Goal: Task Accomplishment & Management: Complete application form

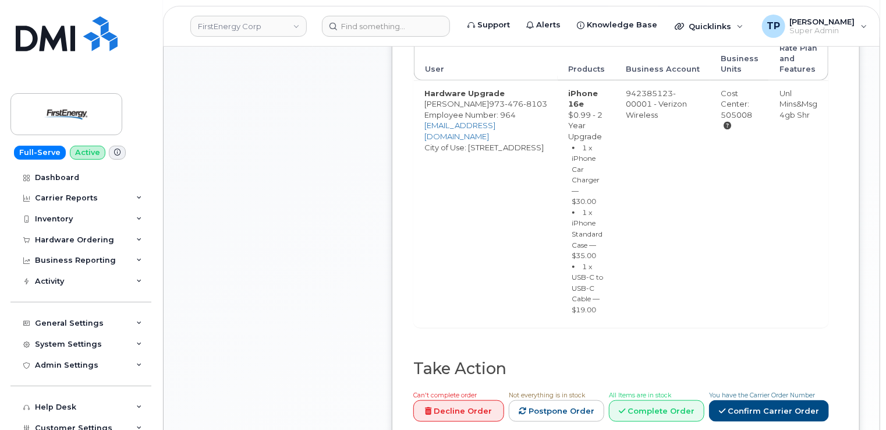
scroll to position [583, 0]
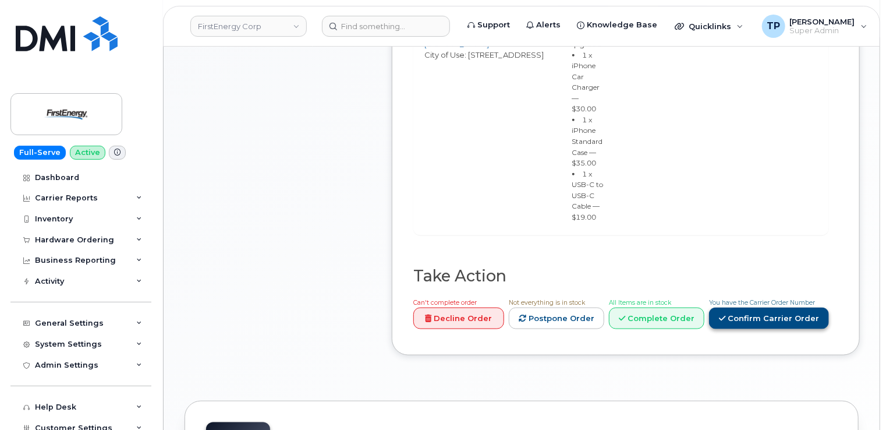
click at [758, 307] on link "Confirm Carrier Order" at bounding box center [769, 318] width 120 height 22
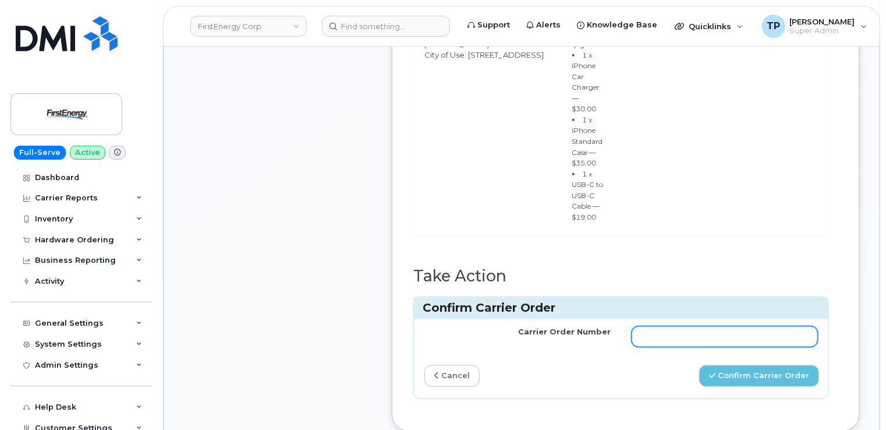
click at [739, 326] on input "Carrier Order Number" at bounding box center [725, 336] width 186 height 21
paste input "MB1000504336897"
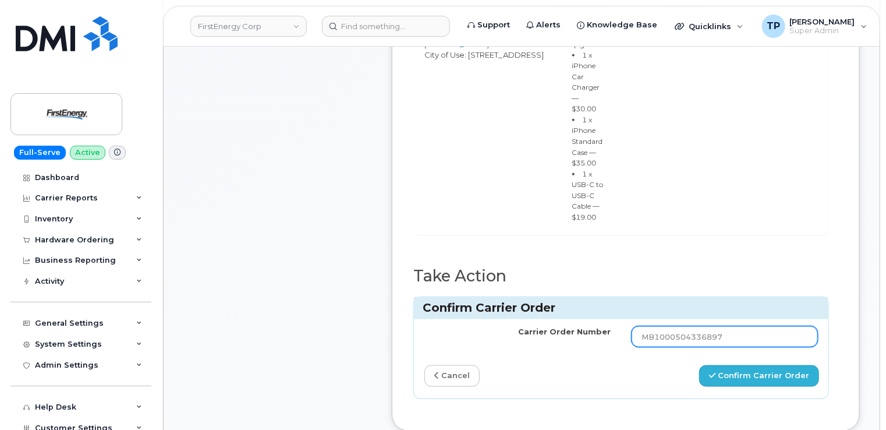
type input "MB1000504336897"
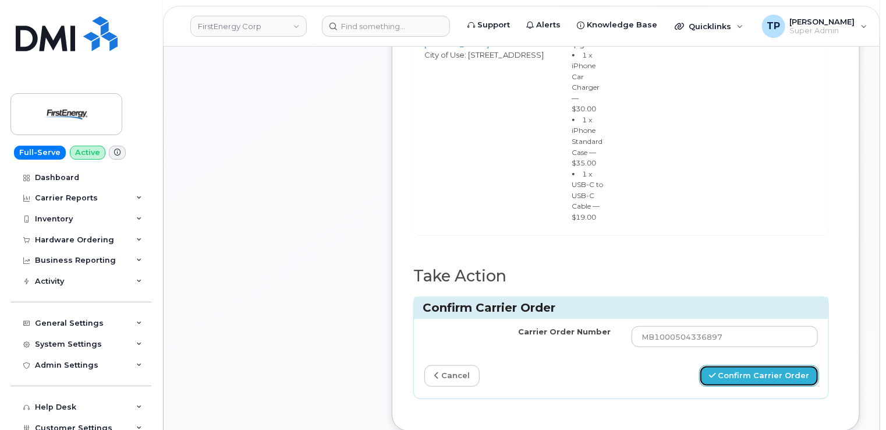
click at [751, 365] on button "Confirm Carrier Order" at bounding box center [759, 376] width 120 height 22
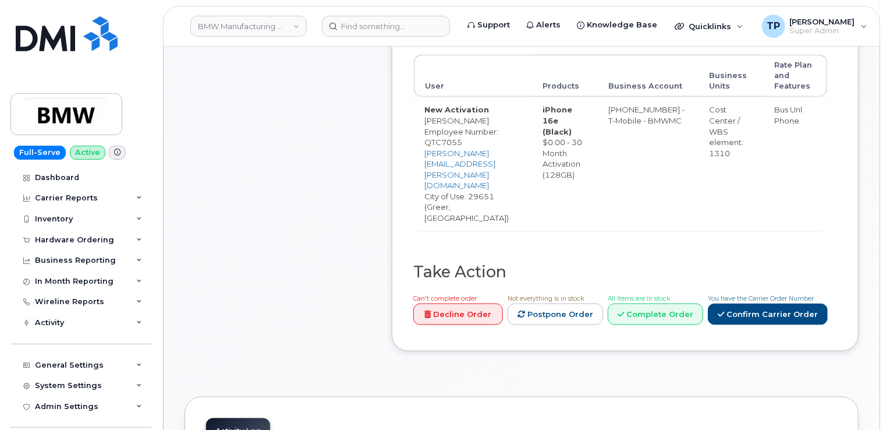
scroll to position [524, 0]
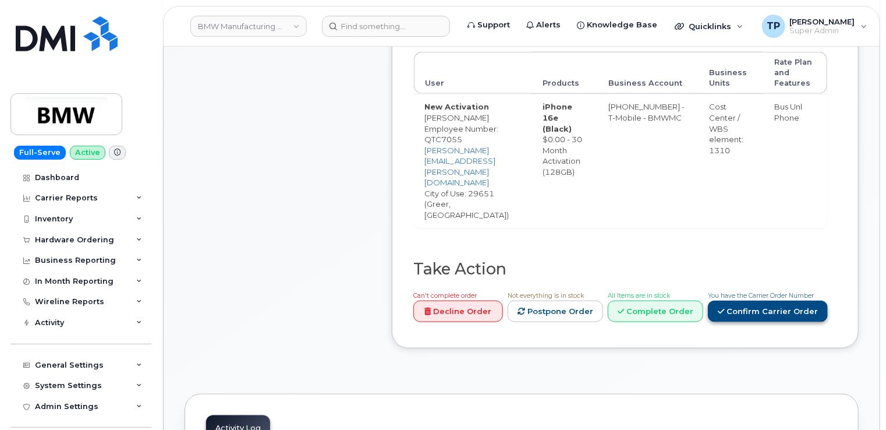
click at [773, 300] on link "Confirm Carrier Order" at bounding box center [768, 311] width 120 height 22
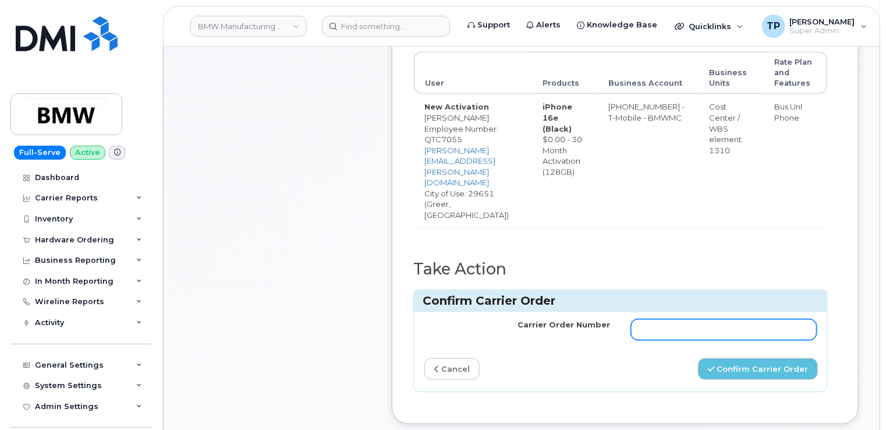
click at [736, 319] on input "Carrier Order Number" at bounding box center [724, 329] width 186 height 21
paste input "771964499"
type input "771964499"
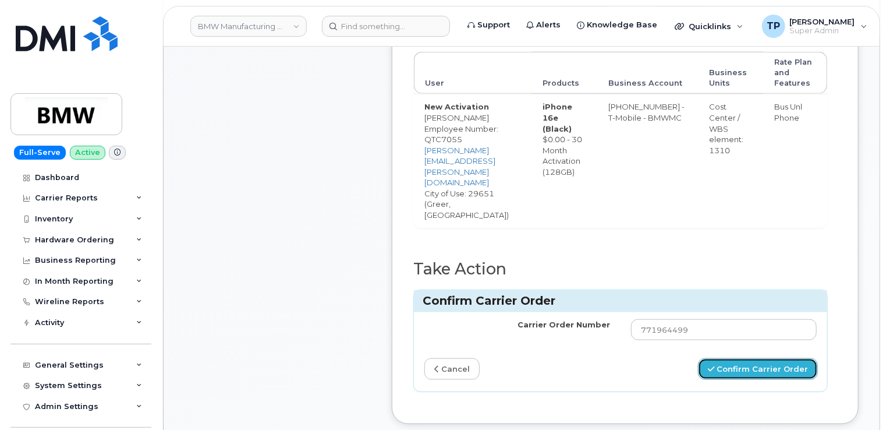
click at [754, 358] on button "Confirm Carrier Order" at bounding box center [758, 369] width 120 height 22
